Goal: Register for event/course

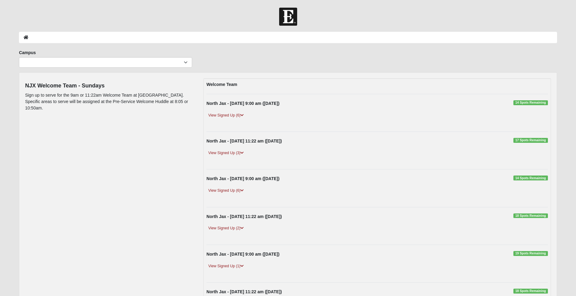
click at [484, 27] on form "Log In Event Search Error Campus Arlington Baymeadows College Park Orlando (Com…" at bounding box center [288, 227] width 576 height 439
